Goal: Transaction & Acquisition: Purchase product/service

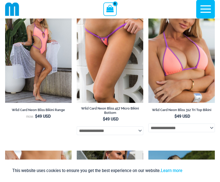
scroll to position [1339, 0]
click at [77, 3] on img at bounding box center [77, 3] width 0 height 0
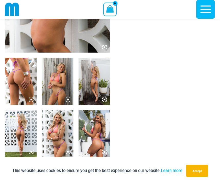
scroll to position [137, 0]
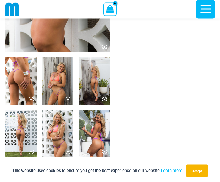
click at [21, 131] on img at bounding box center [20, 133] width 31 height 47
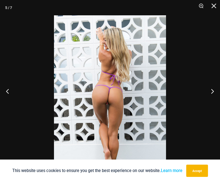
click at [213, 7] on button "Close" at bounding box center [212, 7] width 13 height 15
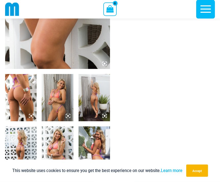
scroll to position [0, 0]
